Goal: Communication & Community: Connect with others

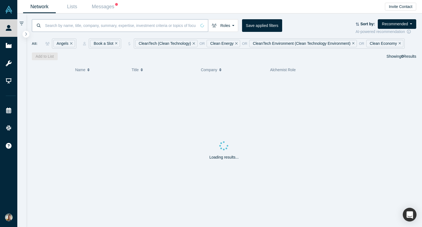
click at [123, 24] on input at bounding box center [120, 25] width 152 height 13
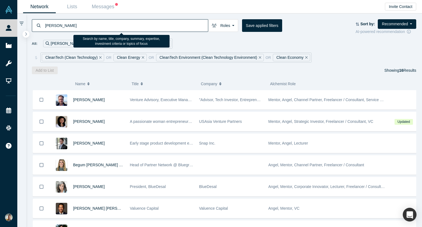
type input "[PERSON_NAME]"
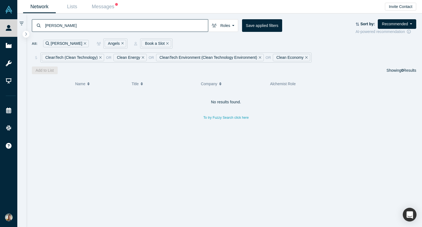
click at [55, 25] on input "[PERSON_NAME]" at bounding box center [125, 25] width 163 height 13
click at [84, 43] on icon "Remove Filter" at bounding box center [85, 43] width 2 height 2
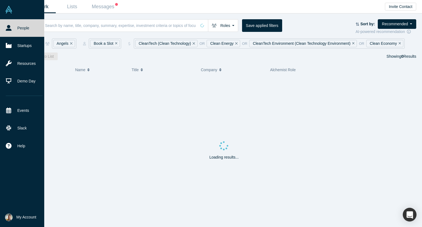
click at [7, 27] on icon at bounding box center [9, 28] width 6 height 6
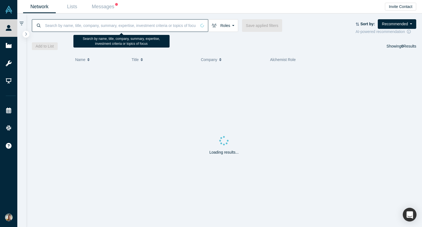
click at [72, 24] on input at bounding box center [120, 25] width 152 height 13
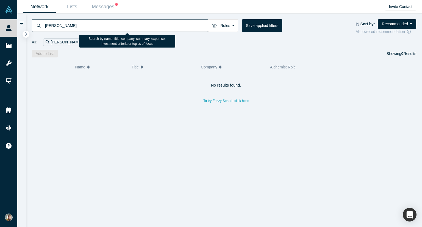
click at [57, 25] on input "[PERSON_NAME]" at bounding box center [125, 25] width 163 height 13
type input "[PERSON_NAME]"
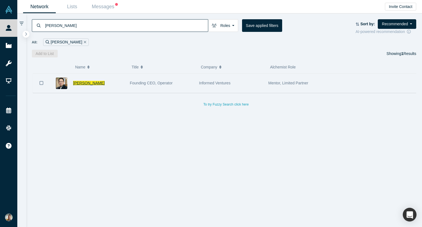
click at [82, 84] on span "[PERSON_NAME]" at bounding box center [89, 83] width 32 height 4
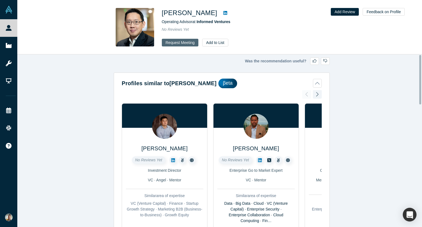
click at [179, 44] on button "Request Meeting" at bounding box center [180, 43] width 37 height 8
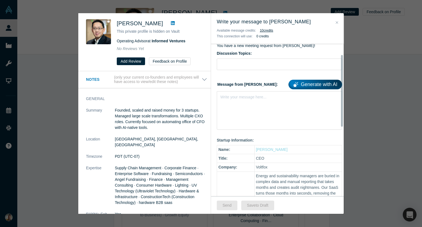
scroll to position [15, 0]
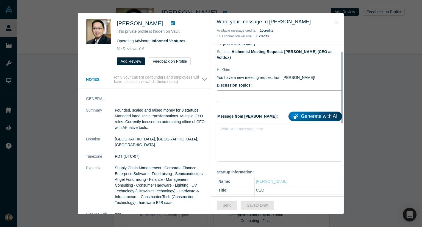
click at [254, 93] on input "Discussion Topics:" at bounding box center [279, 96] width 125 height 12
type input "Fundraising"
click at [265, 129] on div "Write your message here..." at bounding box center [279, 142] width 125 height 38
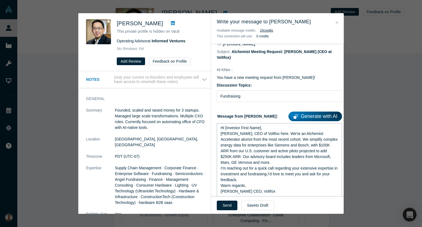
click at [269, 125] on div "Hi [Investor First Name]," at bounding box center [280, 128] width 118 height 6
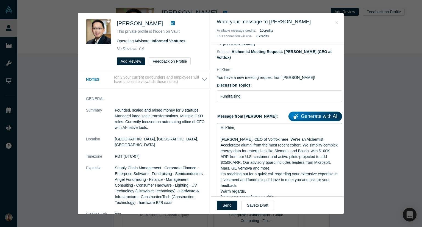
click at [265, 162] on div "[PERSON_NAME], CEO of Voltfox here. We're an Alchemist Accelerator alumni from …" at bounding box center [280, 154] width 118 height 35
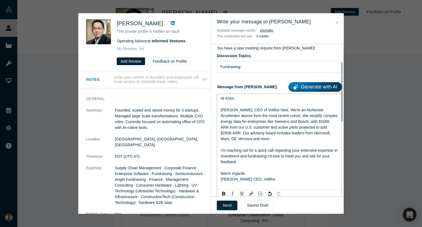
scroll to position [44, 0]
click at [279, 108] on span "[PERSON_NAME], CEO of Voltfox here. We're an Alchemist Accelerator alumni from …" at bounding box center [280, 124] width 118 height 33
click at [276, 108] on span "[PERSON_NAME], CEO of Voltfox here. We're an Alchemist Accelerator alumni from …" at bounding box center [280, 124] width 118 height 33
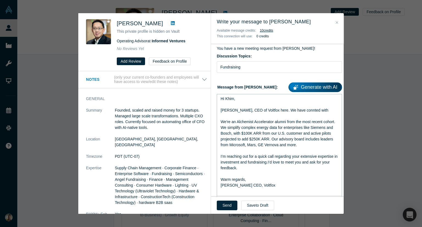
click at [300, 108] on span "[PERSON_NAME], CEO of Voltfox here. We have connted with" at bounding box center [275, 110] width 108 height 4
click at [318, 108] on span "[PERSON_NAME], CEO of Voltfox here. We have connected with" at bounding box center [277, 110] width 112 height 4
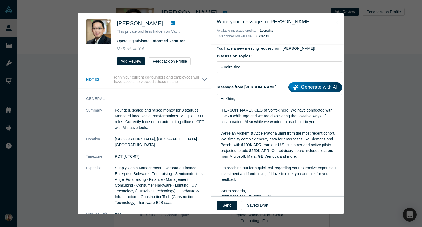
click at [276, 166] on span "I’m reaching out for a quick call regarding your extensive expertise in investm…" at bounding box center [280, 174] width 118 height 16
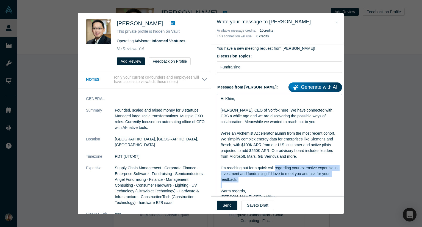
copy span "regarding your extensive expertise in investment and fundraising.I’d love to me…"
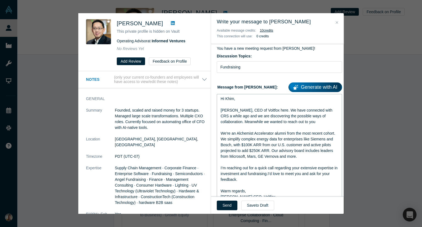
click at [320, 118] on div "[PERSON_NAME], CEO of Voltfox here. We have connected with CRS a while ago and …" at bounding box center [280, 115] width 118 height 17
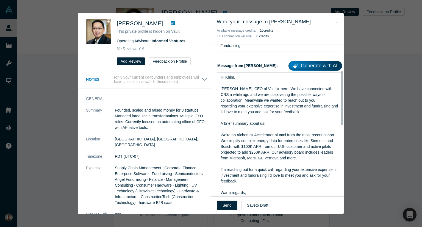
scroll to position [80, 0]
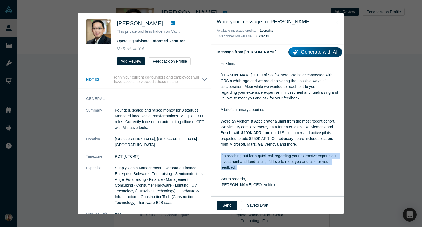
drag, startPoint x: 238, startPoint y: 163, endPoint x: 220, endPoint y: 151, distance: 21.7
click at [220, 151] on div "Hi [PERSON_NAME], CEO of Voltfox here. We have connected with CRS a while ago a…" at bounding box center [279, 127] width 125 height 137
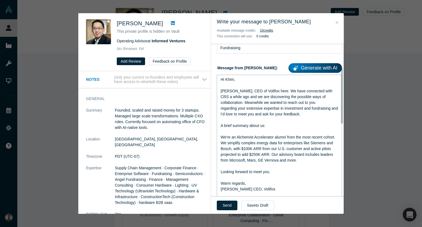
scroll to position [62, 0]
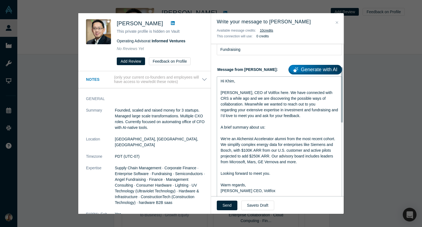
click at [291, 130] on div "rdw-editor" at bounding box center [280, 133] width 118 height 6
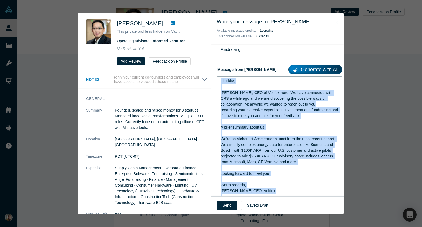
copy div "Hi [PERSON_NAME], CEO of Voltfox here. We have connected with CRS a while ago a…"
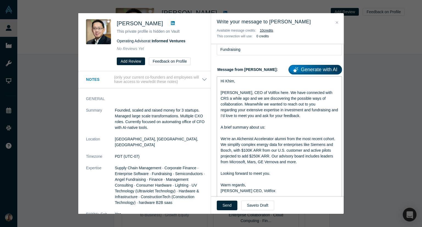
click at [327, 90] on span "[PERSON_NAME], CEO of Voltfox here. We have connected with CRS a while ago and …" at bounding box center [277, 98] width 113 height 16
click at [332, 93] on span "[PERSON_NAME], CEO of Voltfox here. We have connected with CRS this summer and …" at bounding box center [277, 98] width 113 height 16
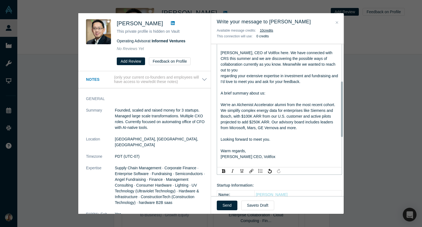
scroll to position [102, 0]
click at [221, 137] on span "Looking forward to meet you." at bounding box center [246, 139] width 50 height 4
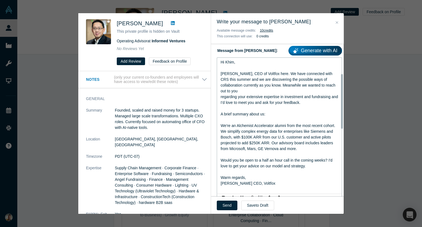
scroll to position [84, 0]
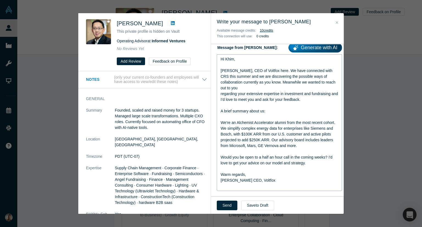
drag, startPoint x: 229, startPoint y: 204, endPoint x: 246, endPoint y: 142, distance: 64.5
click at [246, 142] on div "Write your message to [PERSON_NAME] Available message credits: 10 credit s This…" at bounding box center [277, 113] width 133 height 201
click at [246, 149] on div "rdw-editor" at bounding box center [280, 152] width 118 height 6
click at [252, 149] on div "rdw-editor" at bounding box center [280, 152] width 118 height 6
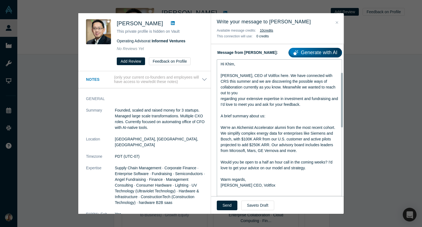
scroll to position [79, 0]
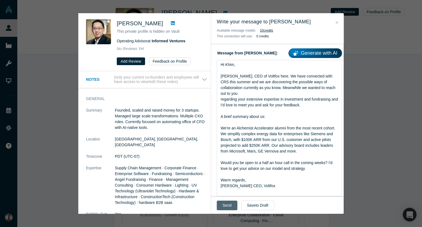
click at [228, 205] on button "Send" at bounding box center [227, 206] width 21 height 10
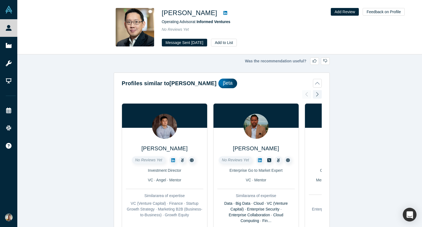
click at [222, 69] on div "Was the recommendation useful? Profiles similar to [PERSON_NAME] βeta [PERSON_N…" at bounding box center [221, 142] width 409 height 177
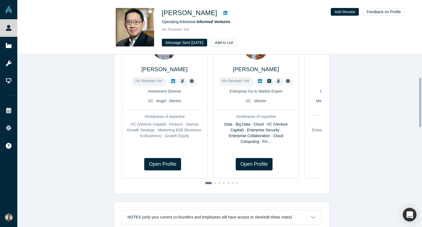
scroll to position [0, 0]
